Goal: Transaction & Acquisition: Book appointment/travel/reservation

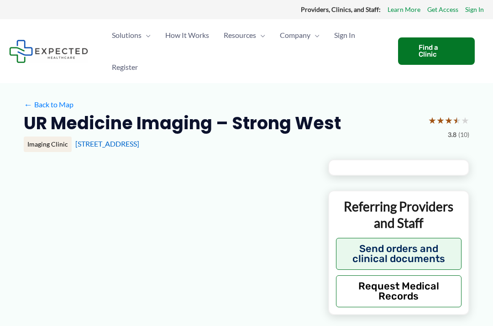
type input "**********"
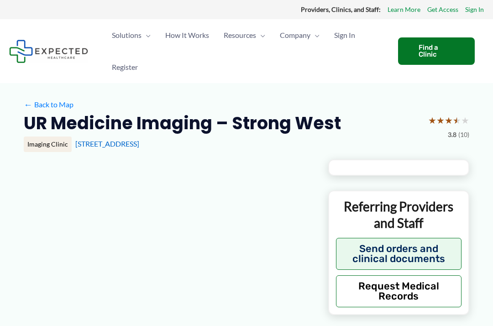
type input "**********"
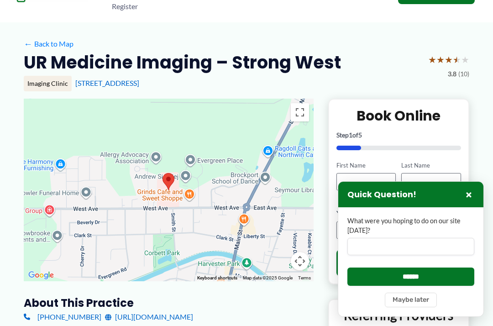
scroll to position [62, 0]
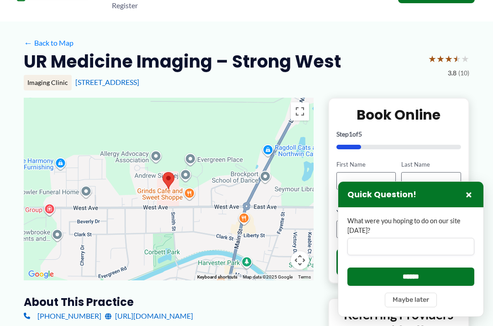
click at [466, 71] on span "(10)" at bounding box center [463, 73] width 11 height 12
click at [450, 55] on span "★" at bounding box center [448, 58] width 8 height 17
click at [458, 77] on div "[STREET_ADDRESS]" at bounding box center [272, 82] width 394 height 10
click at [436, 64] on span "★" at bounding box center [440, 58] width 8 height 17
click at [442, 67] on div "★ ★ ★ ★ ★ 3.8 (10)" at bounding box center [448, 64] width 41 height 29
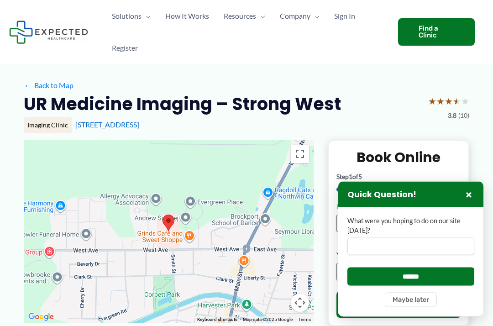
scroll to position [0, 0]
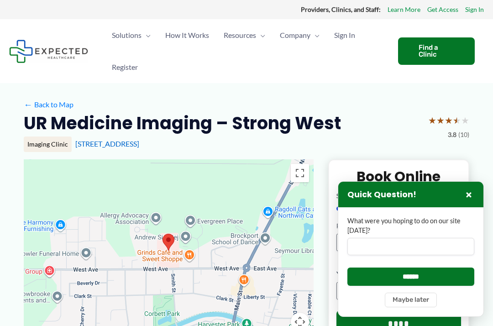
click at [458, 119] on span "★" at bounding box center [457, 120] width 8 height 17
click at [460, 139] on div "[STREET_ADDRESS]" at bounding box center [272, 144] width 394 height 10
click at [468, 136] on span "(10)" at bounding box center [463, 135] width 11 height 12
click at [468, 134] on span "(10)" at bounding box center [463, 135] width 11 height 12
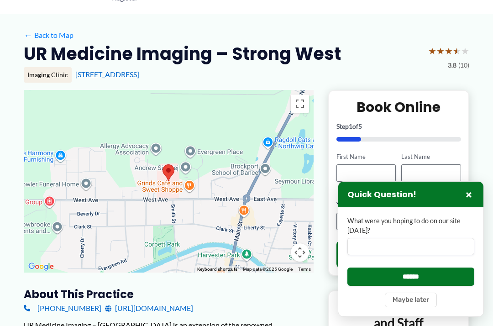
scroll to position [70, 0]
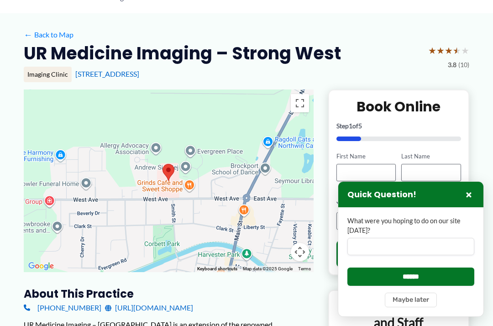
click at [457, 52] on span "★" at bounding box center [457, 50] width 8 height 17
click at [446, 53] on span "★" at bounding box center [448, 50] width 8 height 17
click at [466, 68] on span "(10)" at bounding box center [463, 65] width 11 height 12
click at [448, 52] on span "★" at bounding box center [448, 50] width 8 height 17
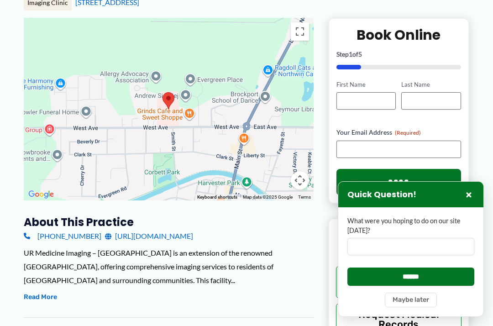
scroll to position [0, 0]
